Goal: Task Accomplishment & Management: Use online tool/utility

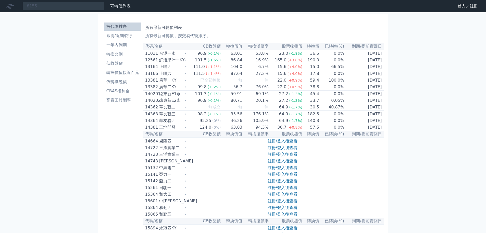
type input "8155"
click at [468, 6] on link "登入／註冊" at bounding box center [468, 6] width 29 height 8
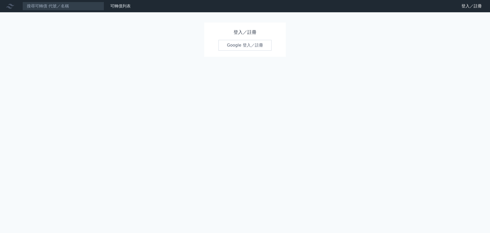
click at [247, 45] on link "Google 登入／註冊" at bounding box center [245, 45] width 53 height 11
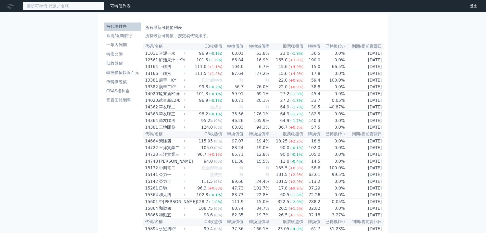
click at [87, 8] on input at bounding box center [63, 6] width 82 height 9
type input "8155"
click at [49, 8] on input "8155" at bounding box center [63, 6] width 82 height 9
type input "博智"
